Goal: Information Seeking & Learning: Learn about a topic

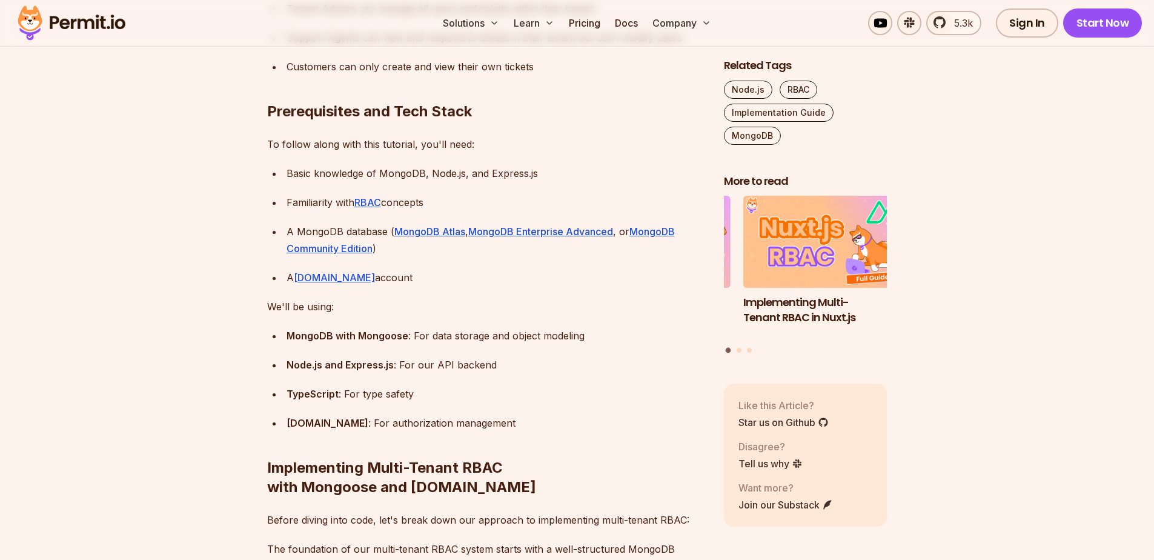
scroll to position [1889, 0]
click at [310, 285] on link "[DOMAIN_NAME]" at bounding box center [334, 279] width 81 height 12
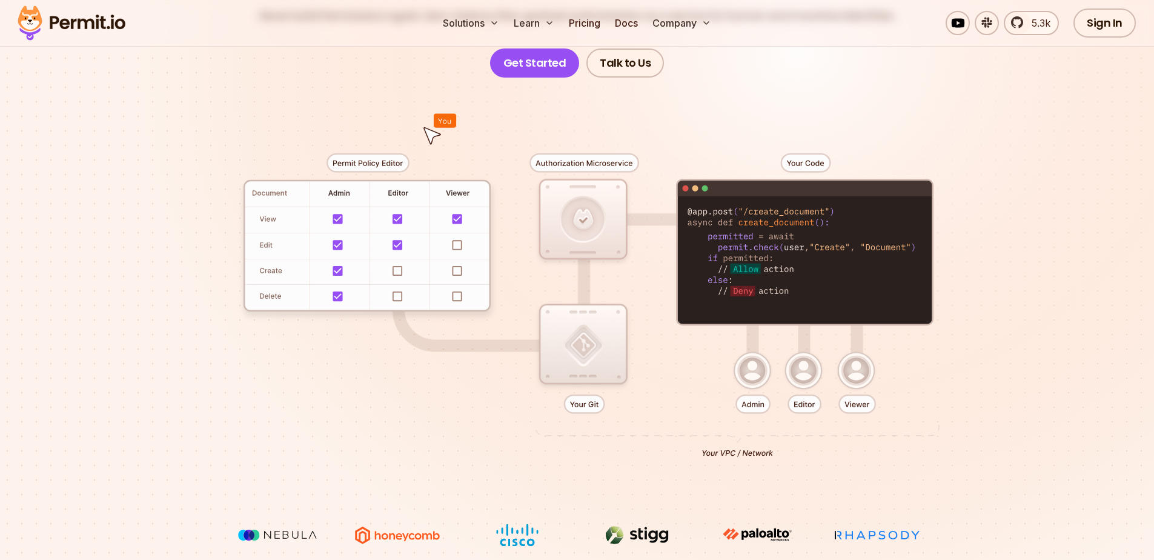
scroll to position [218, 0]
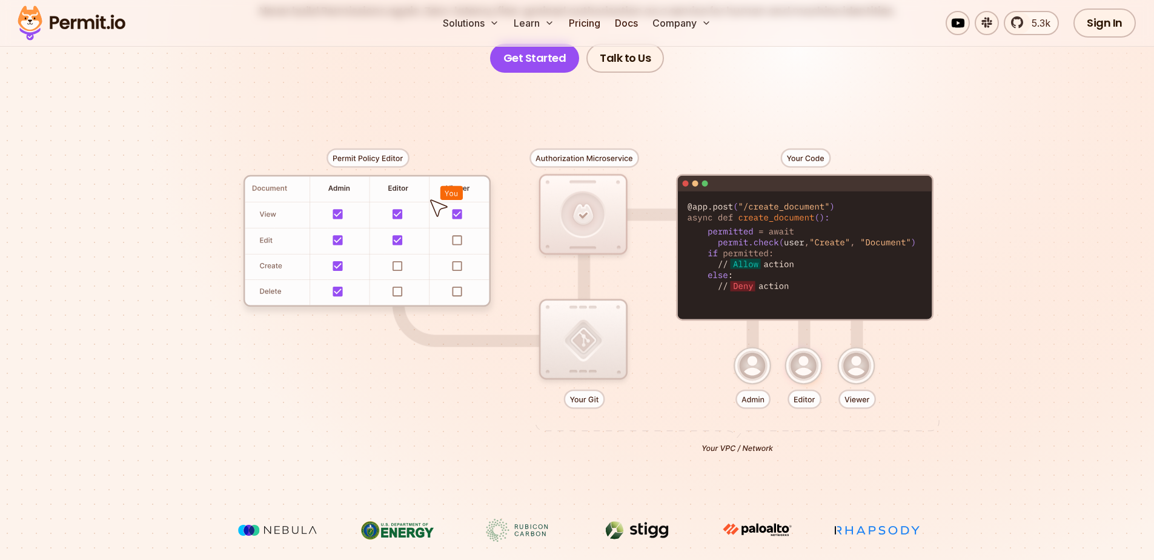
click at [454, 236] on div at bounding box center [577, 296] width 848 height 446
click at [458, 242] on div at bounding box center [577, 296] width 848 height 446
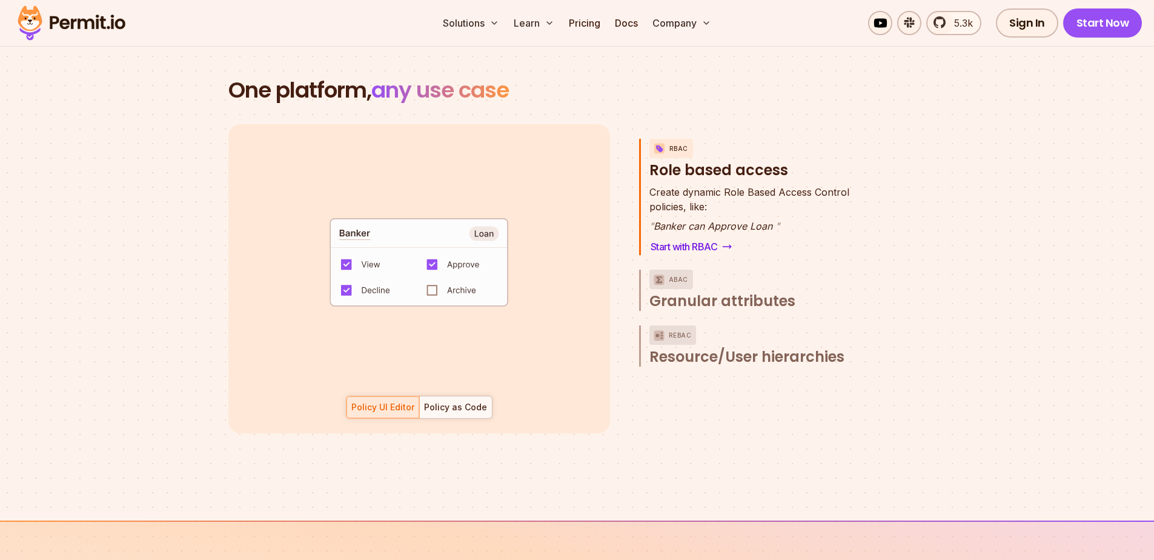
scroll to position [1817, 0]
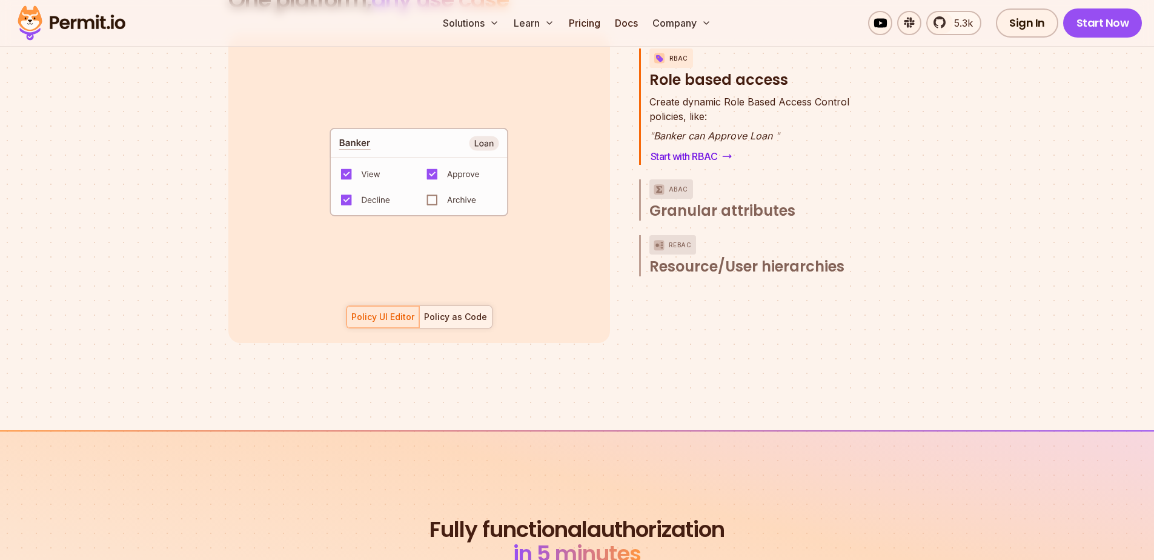
click at [467, 311] on div "Policy as Code" at bounding box center [455, 317] width 63 height 12
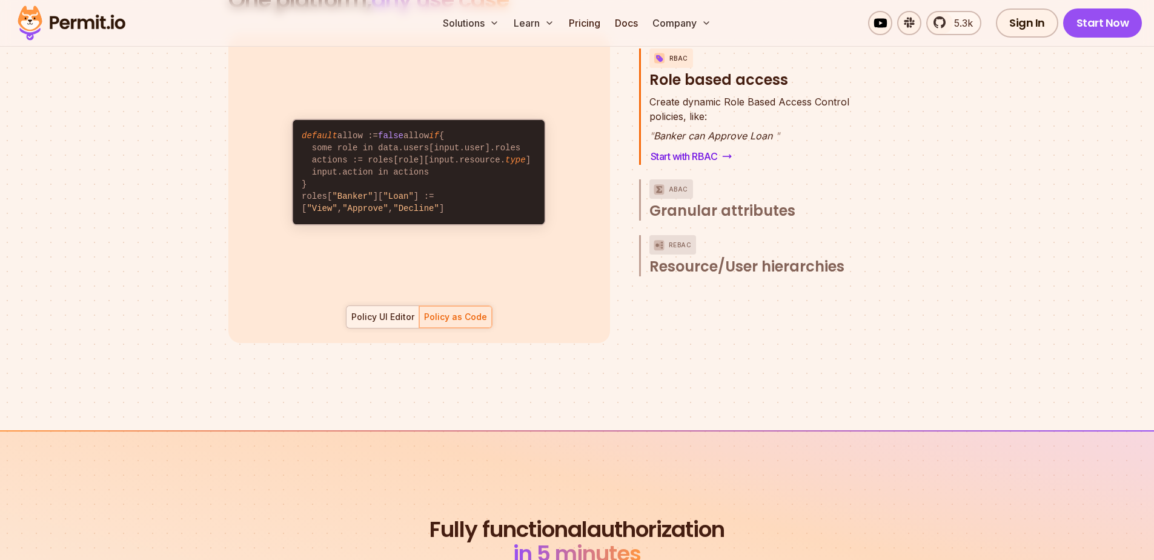
click at [383, 311] on div "Policy UI Editor" at bounding box center [382, 317] width 63 height 12
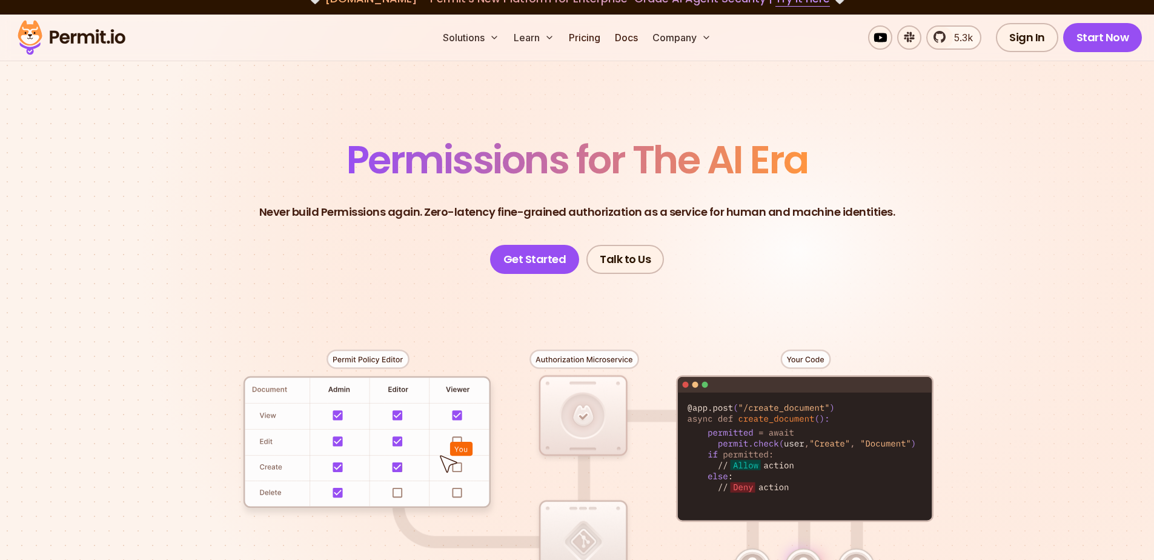
scroll to position [0, 0]
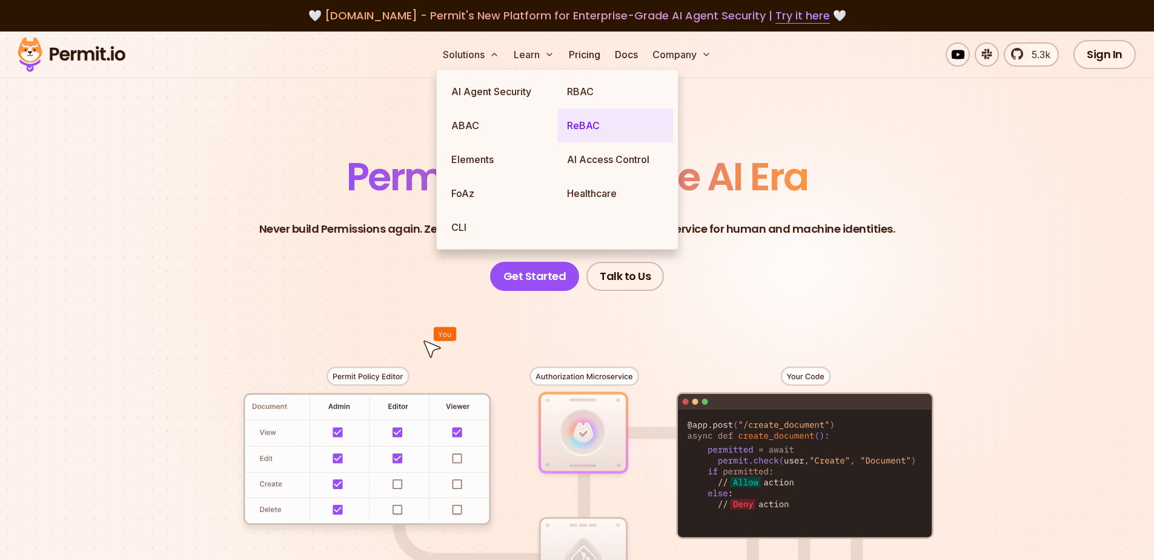
click at [583, 124] on link "ReBAC" at bounding box center [615, 125] width 116 height 34
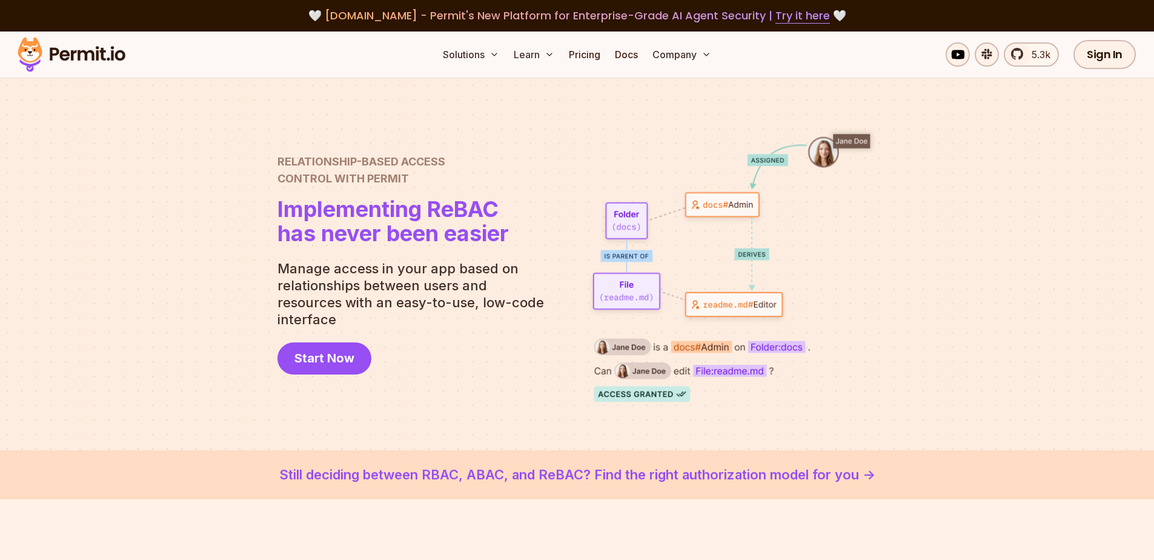
click at [101, 53] on img at bounding box center [71, 54] width 119 height 41
